Goal: Task Accomplishment & Management: Manage account settings

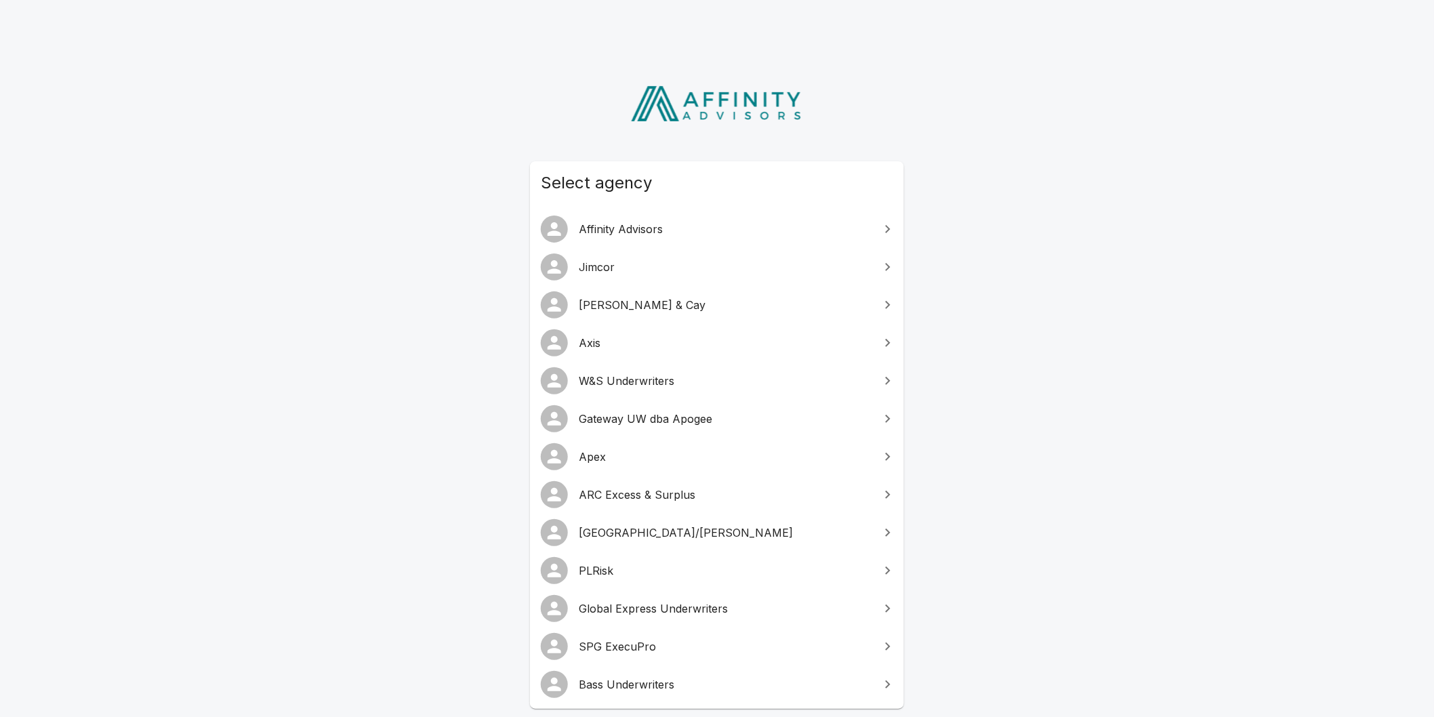
click at [693, 417] on span "Gateway UW dba Apogee" at bounding box center [725, 419] width 293 height 16
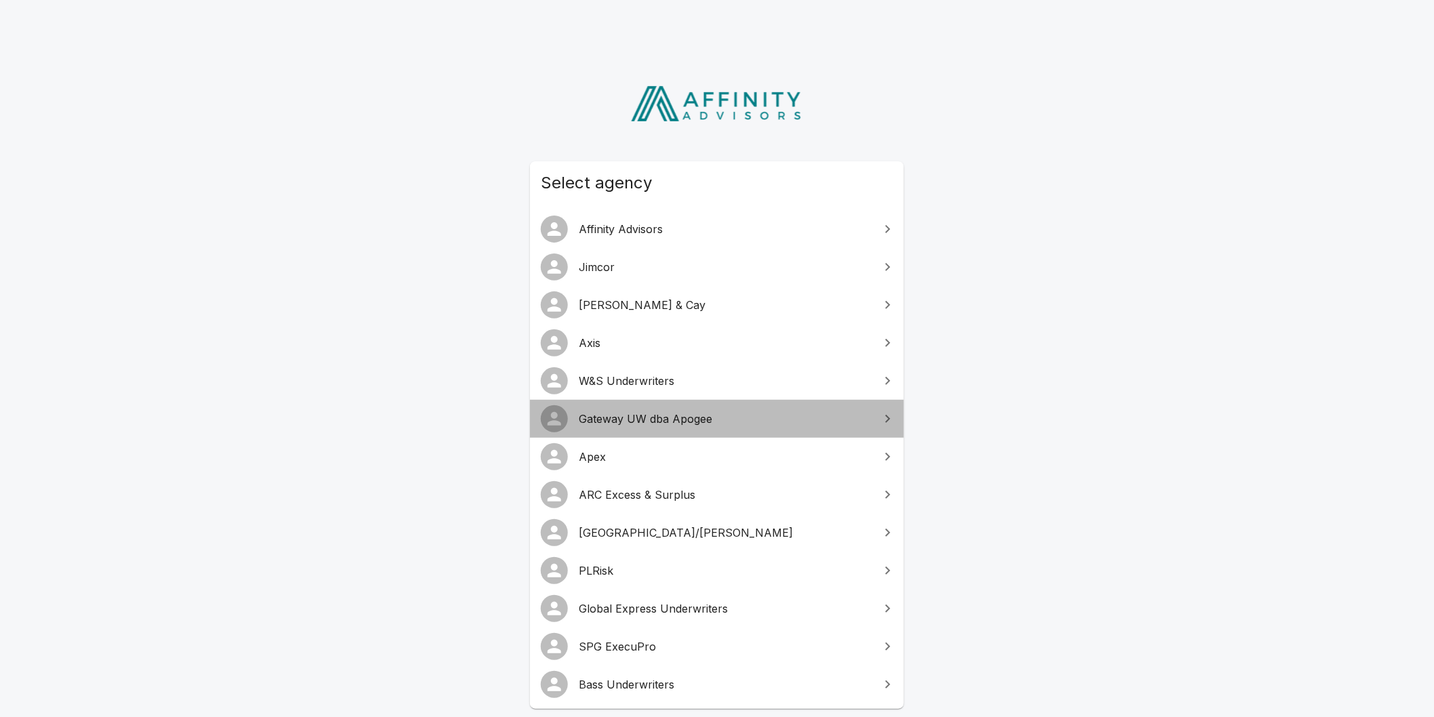
click at [693, 417] on span "Gateway UW dba Apogee" at bounding box center [725, 419] width 293 height 16
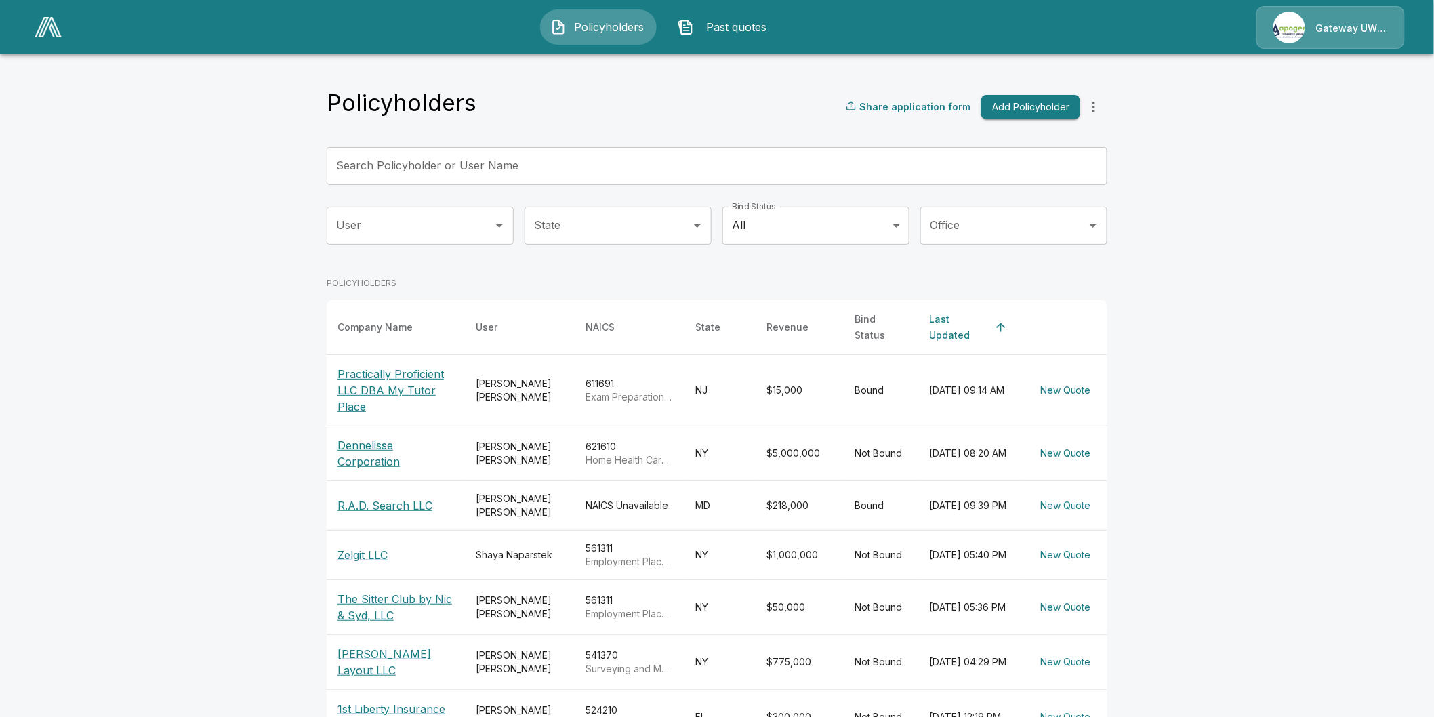
click at [1330, 30] on p "Gateway UW dba Apogee" at bounding box center [1352, 29] width 72 height 14
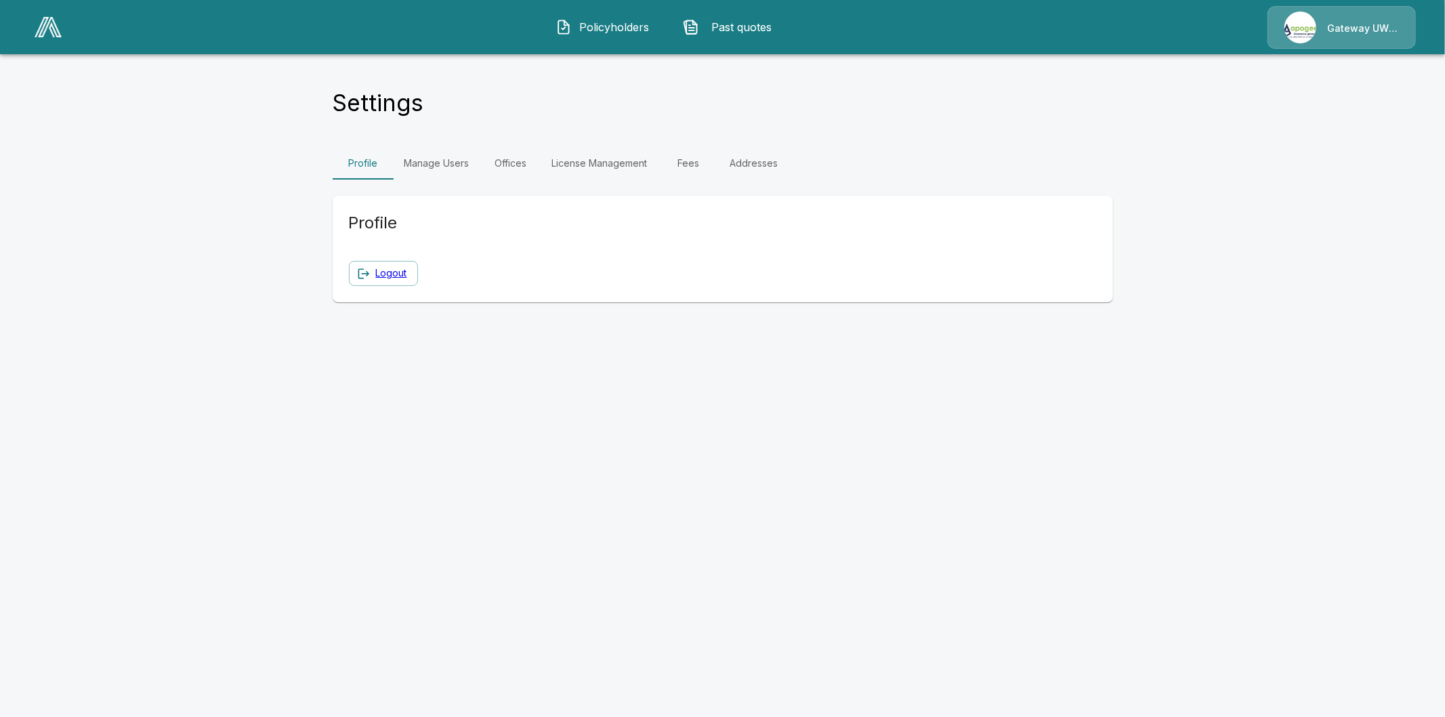
click at [430, 163] on link "Manage Users" at bounding box center [437, 163] width 87 height 33
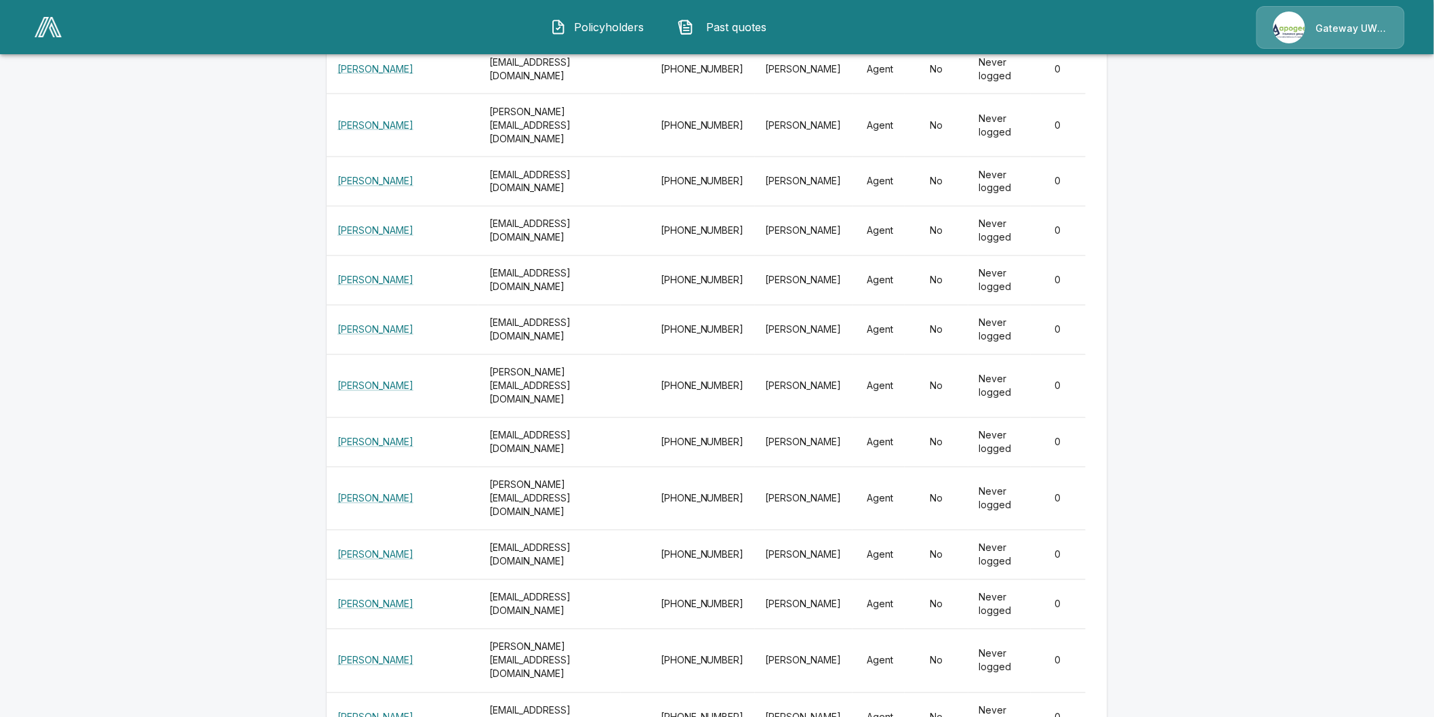
scroll to position [18549, 0]
